Goal: Navigation & Orientation: Find specific page/section

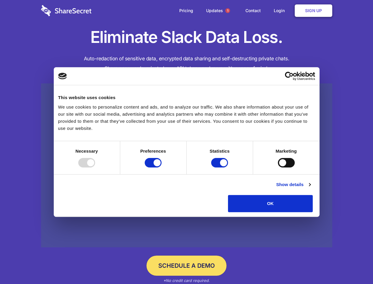
click at [95, 167] on div at bounding box center [86, 162] width 17 height 9
click at [162, 167] on input "Preferences" at bounding box center [153, 162] width 17 height 9
checkbox input "false"
click at [221, 167] on input "Statistics" at bounding box center [219, 162] width 17 height 9
checkbox input "false"
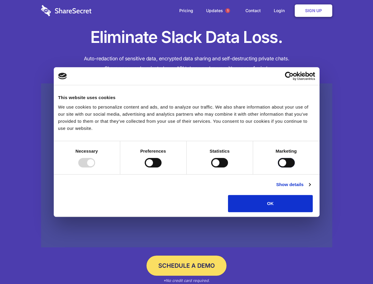
click at [278, 167] on input "Marketing" at bounding box center [286, 162] width 17 height 9
checkbox input "true"
click at [311, 188] on link "Show details" at bounding box center [293, 184] width 34 height 7
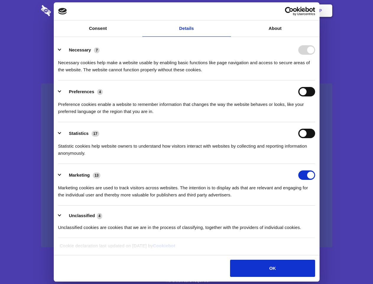
click at [315, 80] on li "Necessary 7 Necessary cookies help make a website usable by enabling basic func…" at bounding box center [186, 60] width 257 height 42
click at [228, 11] on span "1" at bounding box center [228, 10] width 5 height 5
